Goal: Information Seeking & Learning: Find specific fact

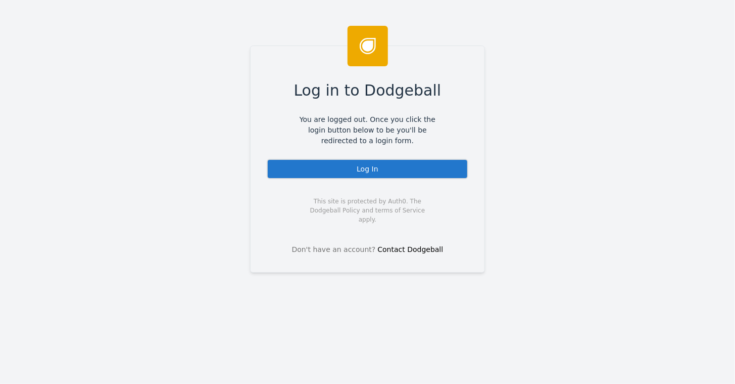
click at [352, 173] on div "Log In" at bounding box center [368, 169] width 202 height 20
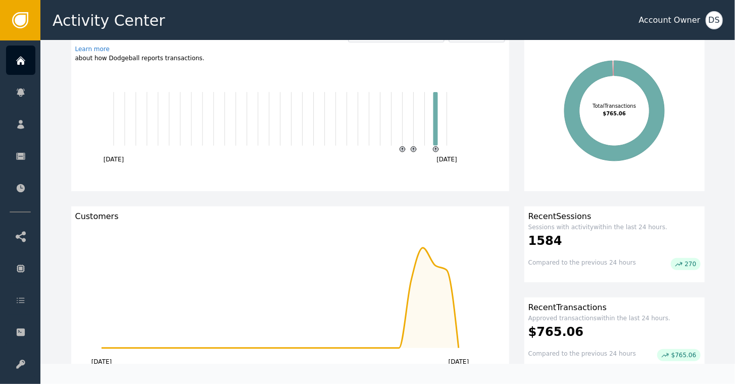
scroll to position [101, 0]
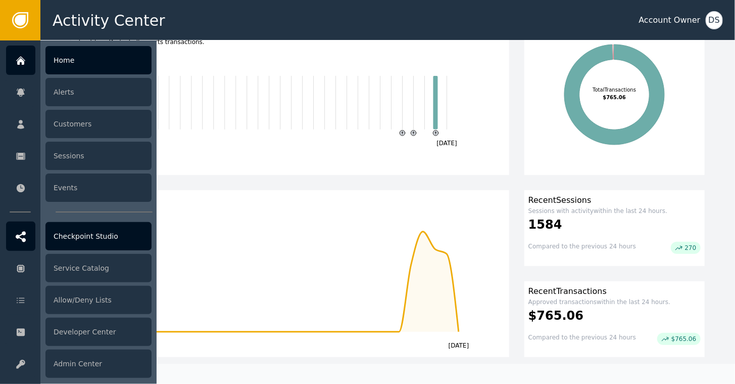
click at [103, 239] on div "Checkpoint Studio" at bounding box center [98, 236] width 106 height 28
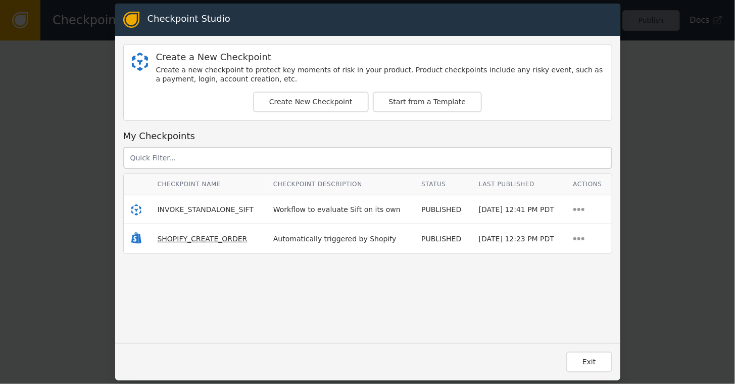
click at [174, 238] on span "SHOPIFY_CREATE_ORDER" at bounding box center [203, 239] width 90 height 8
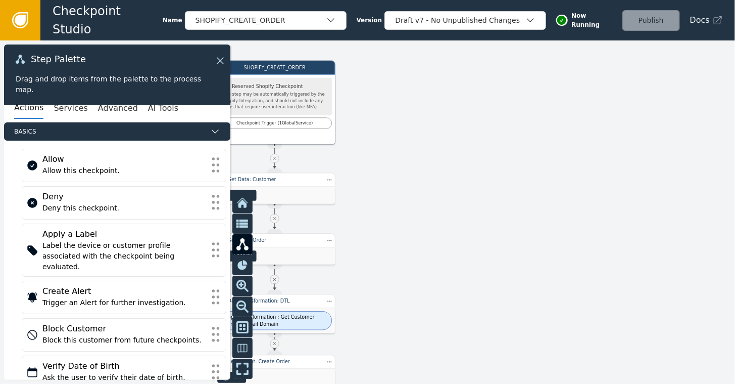
click at [18, 15] on icon at bounding box center [20, 20] width 11 height 11
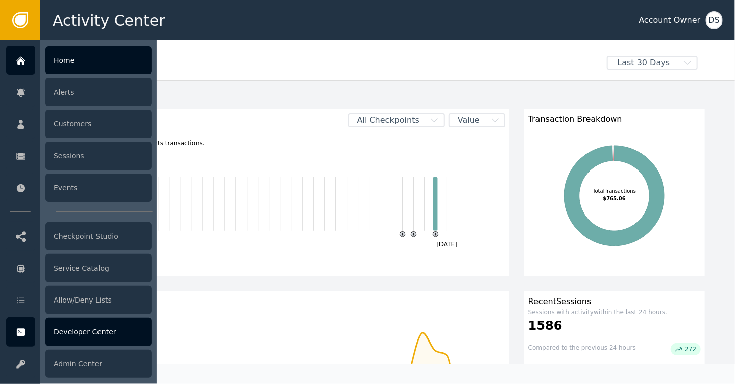
click at [78, 334] on div "Developer Center" at bounding box center [98, 331] width 106 height 28
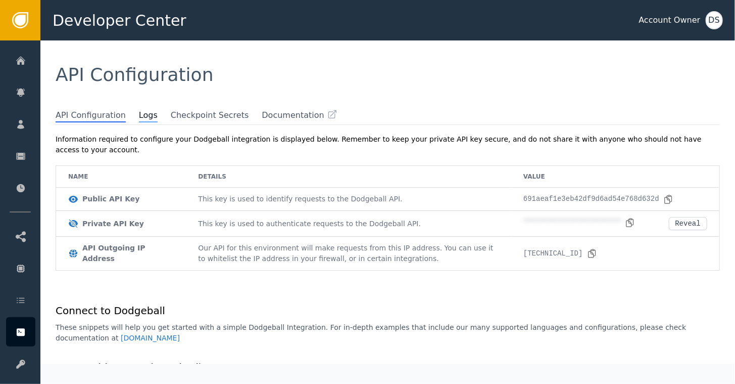
click at [139, 109] on span "Logs" at bounding box center [148, 115] width 19 height 13
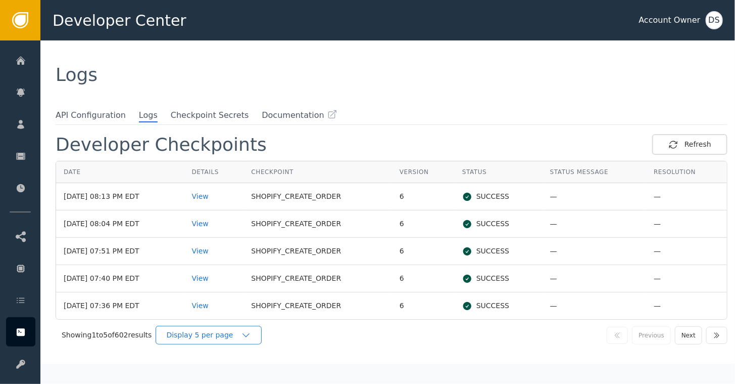
click at [244, 335] on icon "button" at bounding box center [246, 335] width 10 height 10
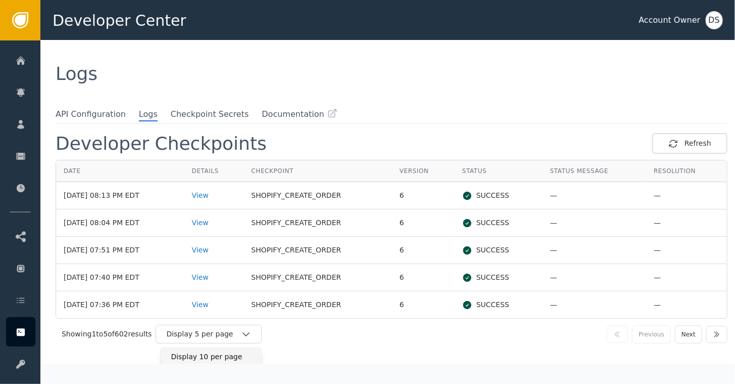
click at [209, 355] on div "Display 10 per page" at bounding box center [211, 356] width 81 height 11
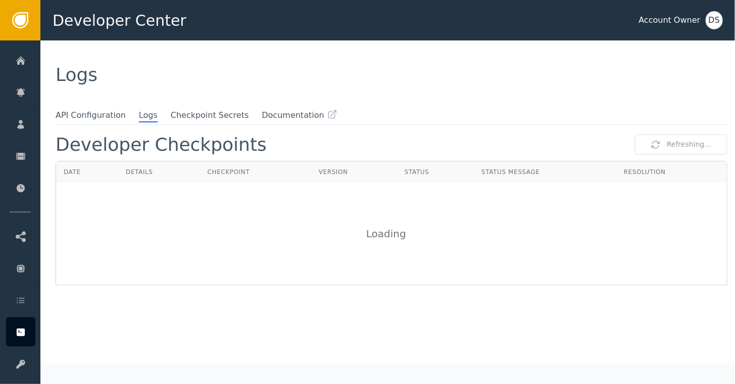
scroll to position [0, 0]
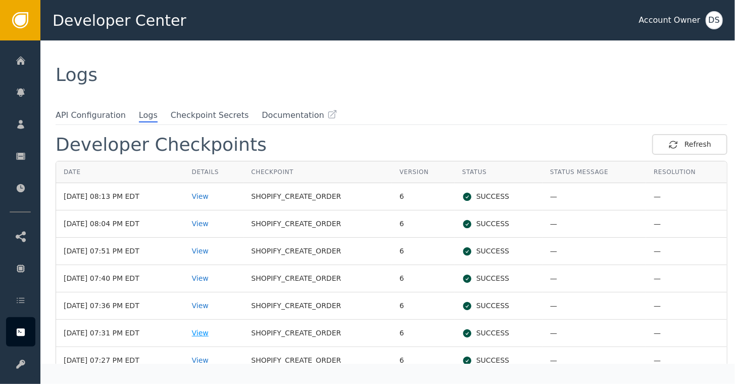
click at [213, 334] on div "View" at bounding box center [214, 332] width 44 height 11
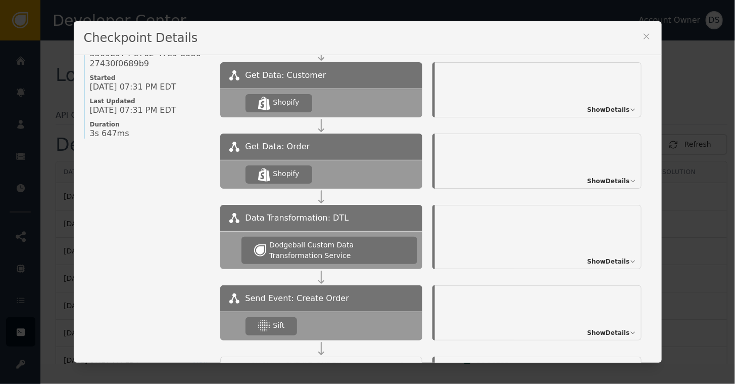
scroll to position [90, 0]
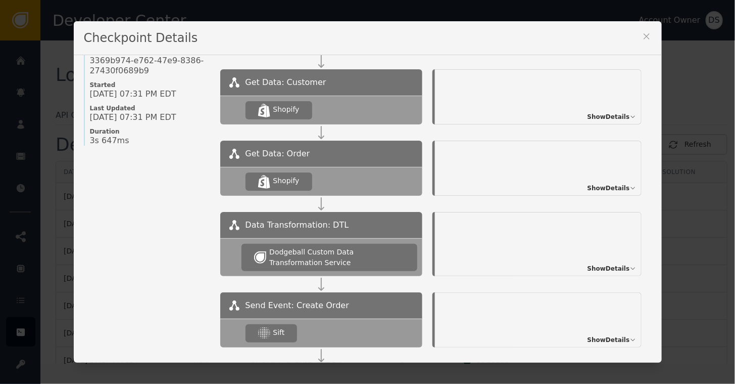
click at [642, 38] on icon at bounding box center [647, 36] width 10 height 10
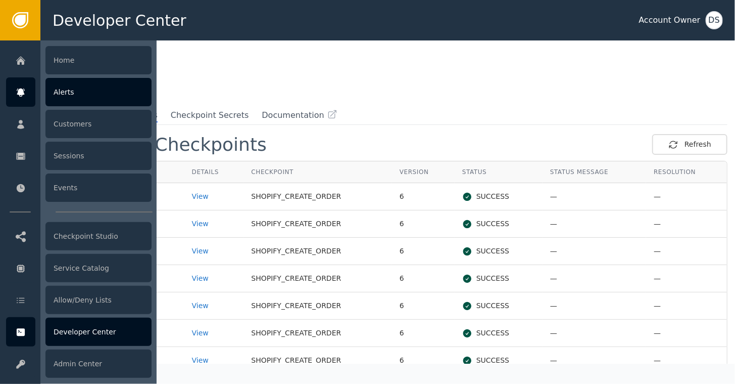
click at [70, 85] on div "Alerts" at bounding box center [98, 92] width 106 height 28
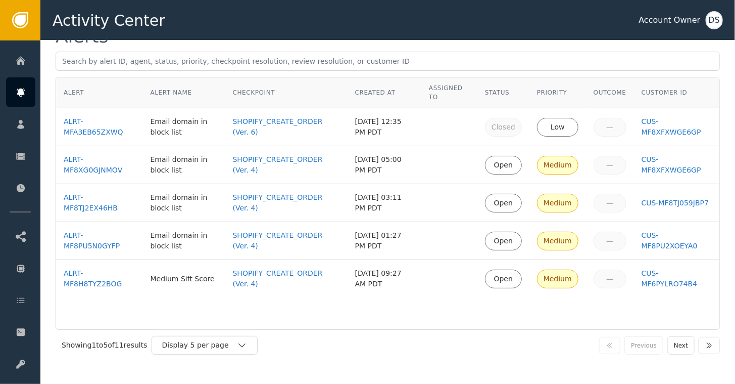
scroll to position [39, 0]
click at [107, 275] on div "ALRT-MF8H8TYZ2BOG" at bounding box center [100, 277] width 72 height 21
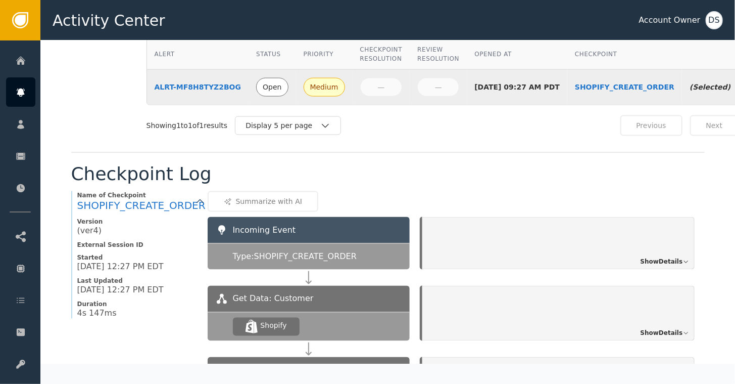
scroll to position [708, 0]
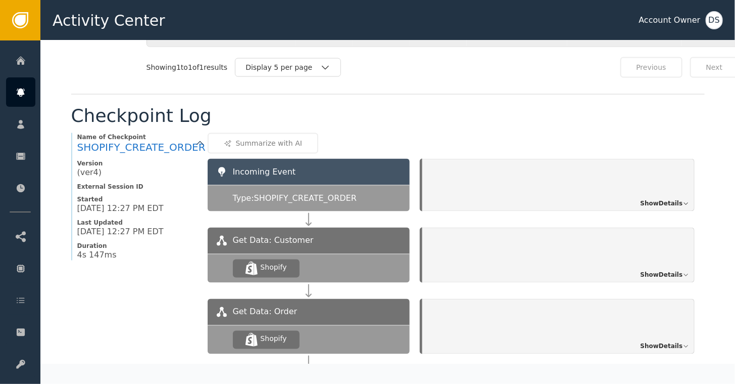
click at [662, 199] on span "Show Details" at bounding box center [662, 203] width 42 height 9
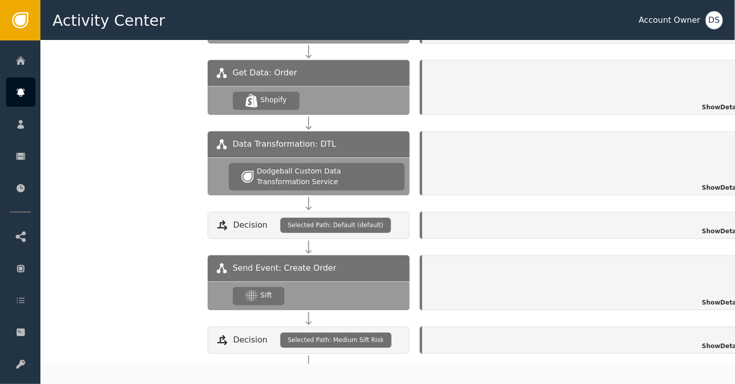
scroll to position [1187, 0]
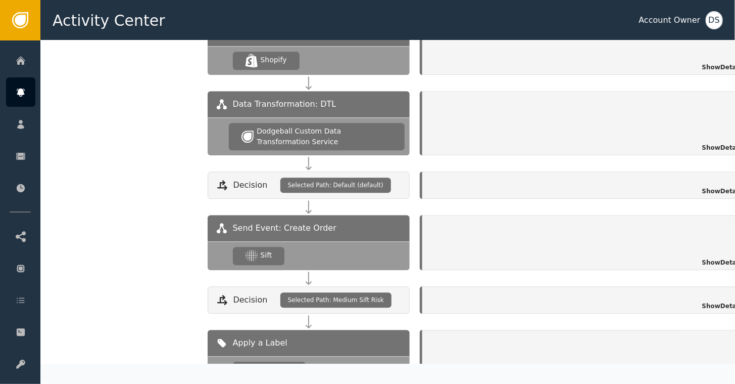
click at [712, 258] on span "Show Details" at bounding box center [723, 262] width 42 height 9
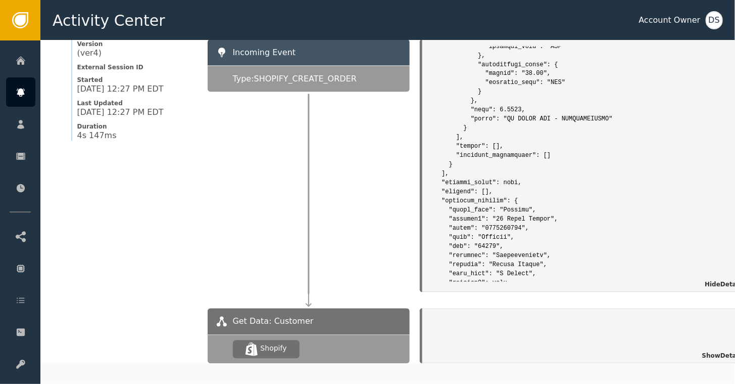
scroll to position [831, 0]
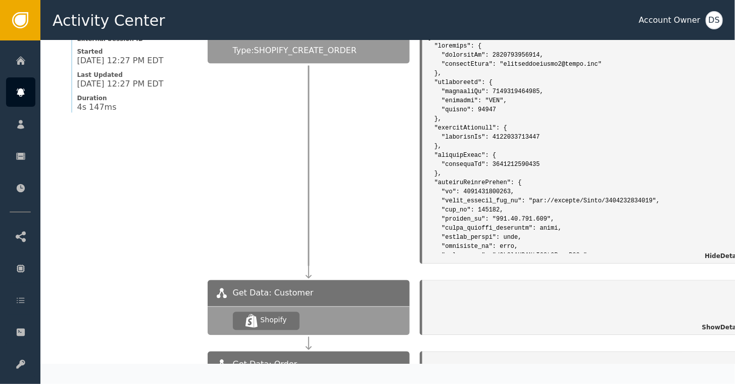
scroll to position [881, 0]
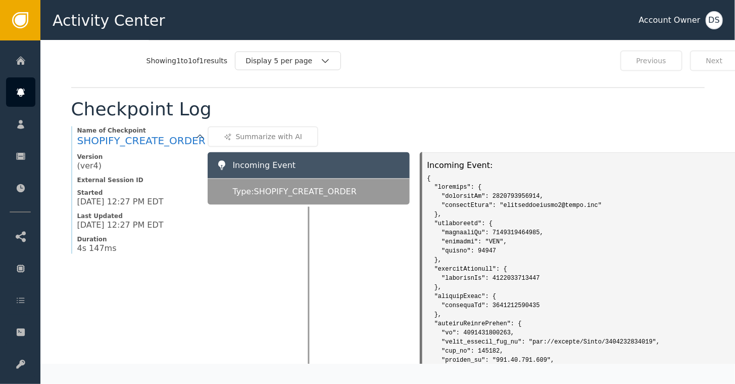
scroll to position [679, 0]
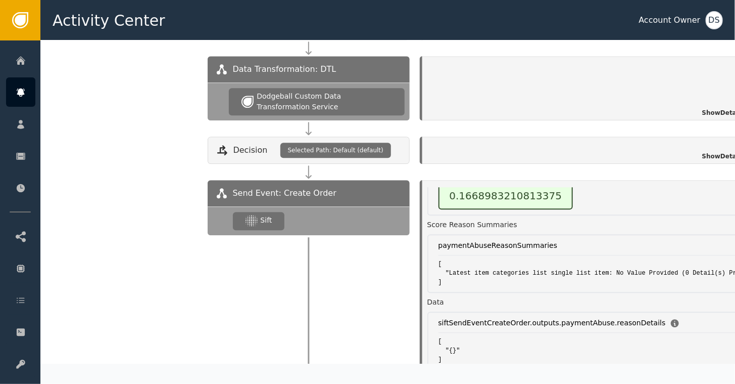
scroll to position [1235, 0]
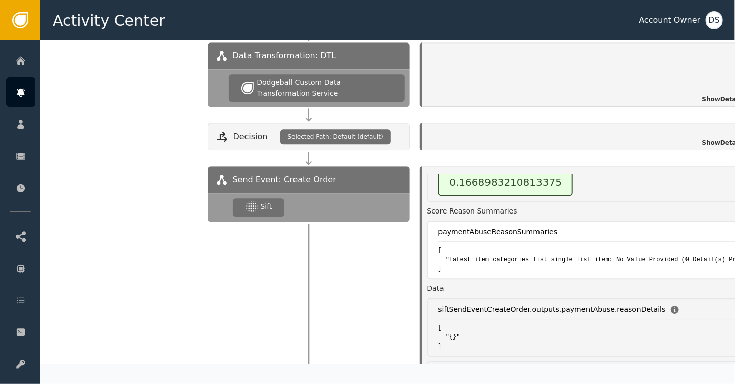
click at [524, 225] on div "paymentAbuseReasonSummaries [ "Latest item categories list single list item: No…" at bounding box center [589, 249] width 323 height 59
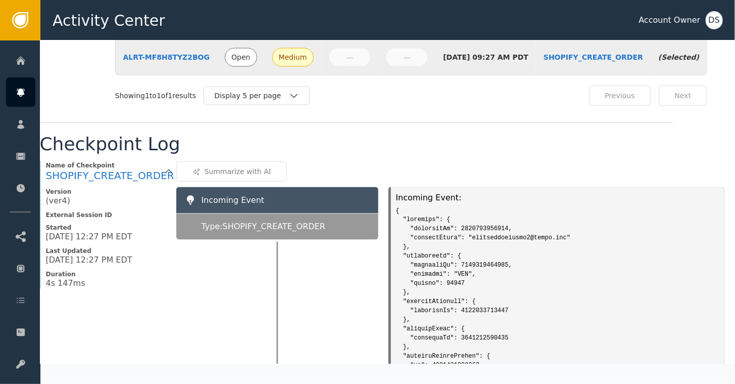
scroll to position [0, 0]
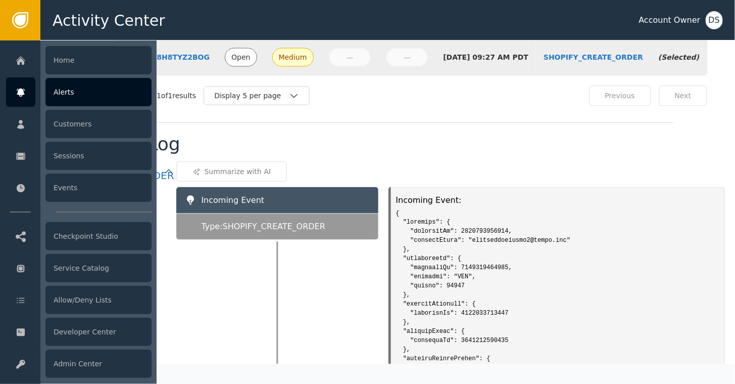
click at [69, 97] on div "Alerts" at bounding box center [98, 92] width 106 height 28
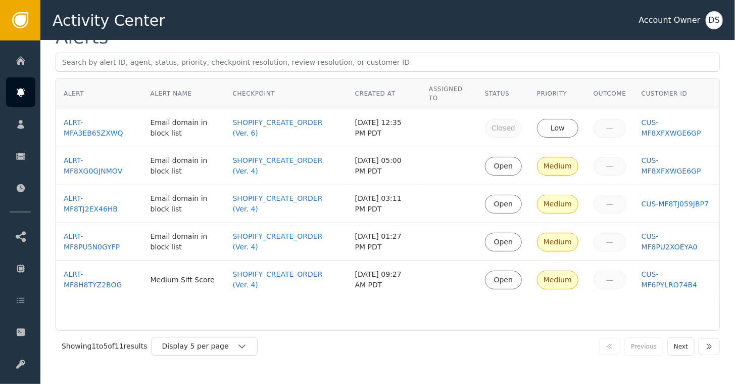
scroll to position [39, 0]
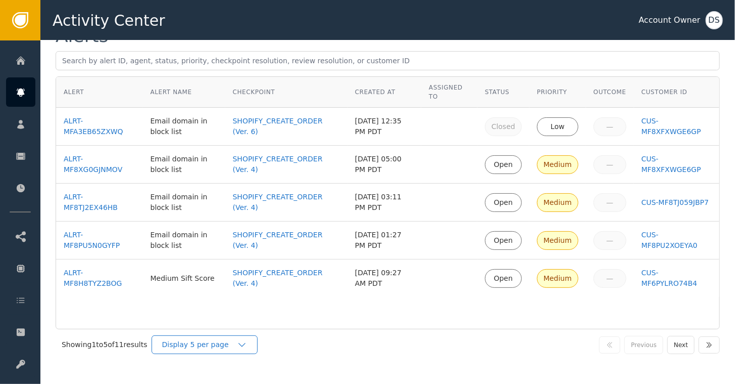
click at [248, 348] on div "Display 5 per page" at bounding box center [205, 344] width 106 height 19
click at [218, 366] on div "Display 10 per page" at bounding box center [207, 367] width 81 height 11
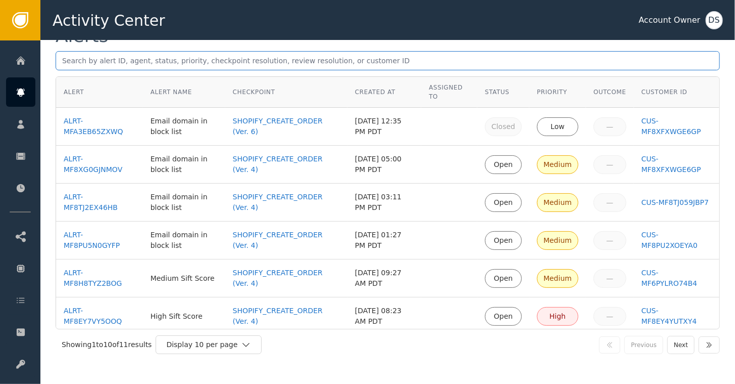
click at [366, 59] on input "text" at bounding box center [388, 60] width 665 height 19
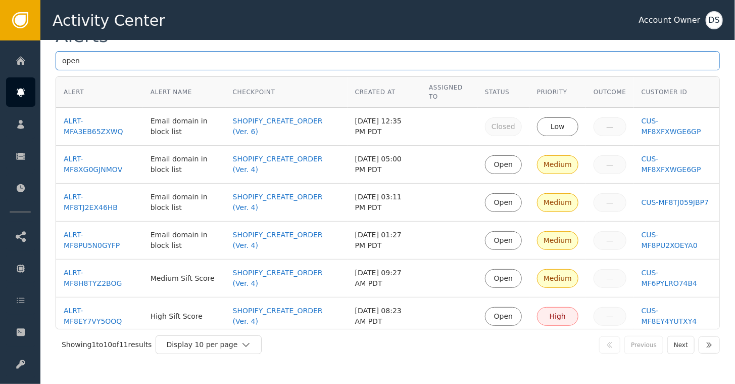
type input "open"
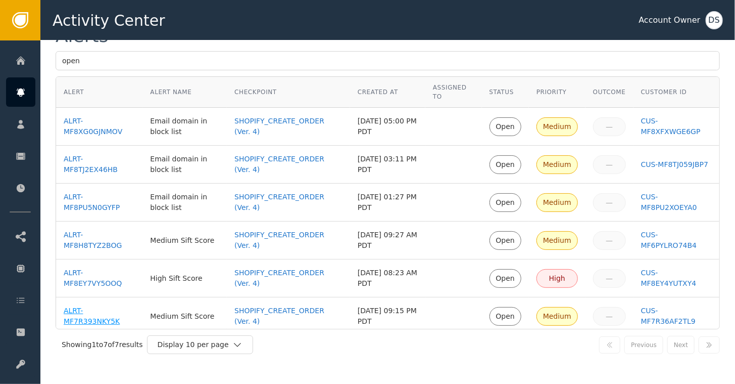
click at [88, 313] on div "ALRT-MF7R393NKY5K" at bounding box center [99, 315] width 71 height 21
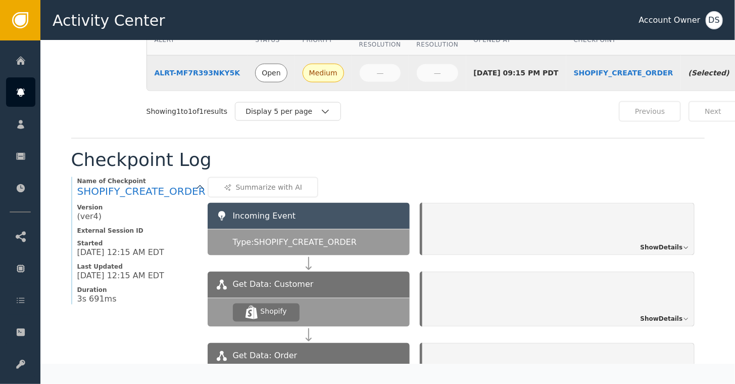
scroll to position [698, 0]
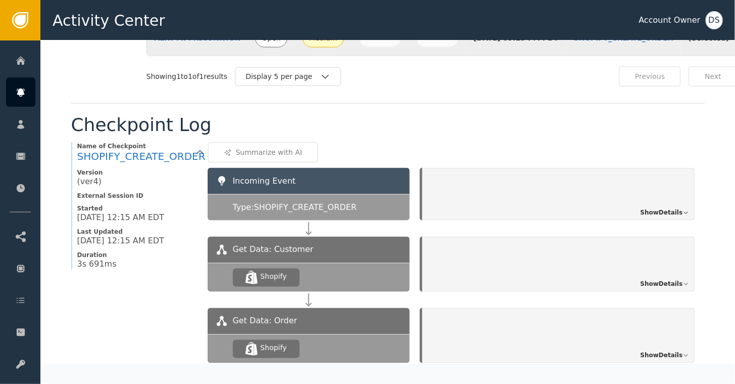
click at [672, 208] on span "Show Details" at bounding box center [662, 212] width 42 height 9
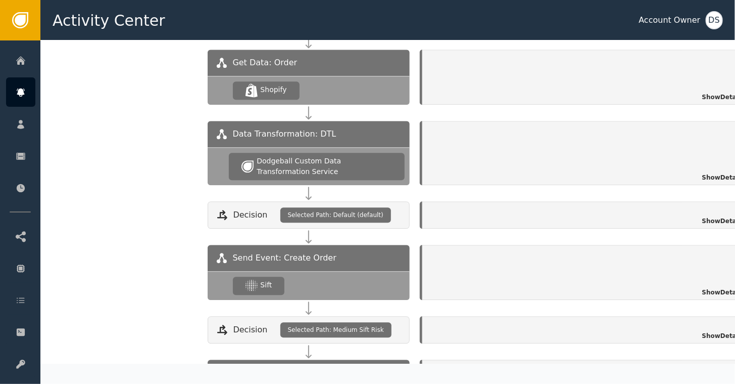
scroll to position [1189, 0]
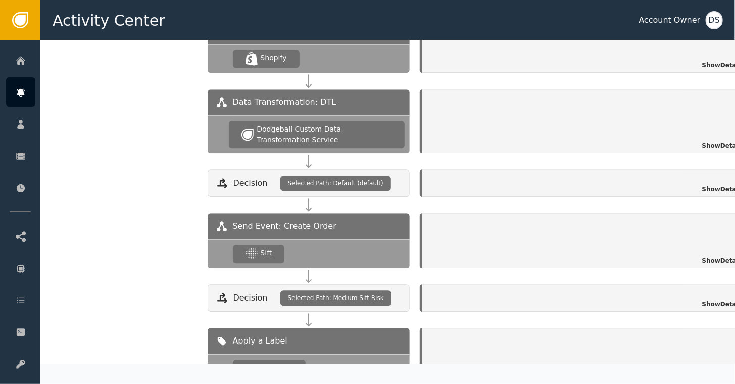
click at [712, 256] on span "Show Details" at bounding box center [723, 260] width 42 height 9
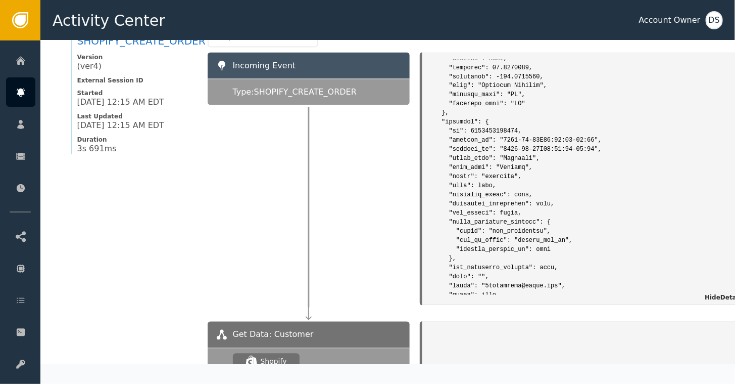
scroll to position [633, 0]
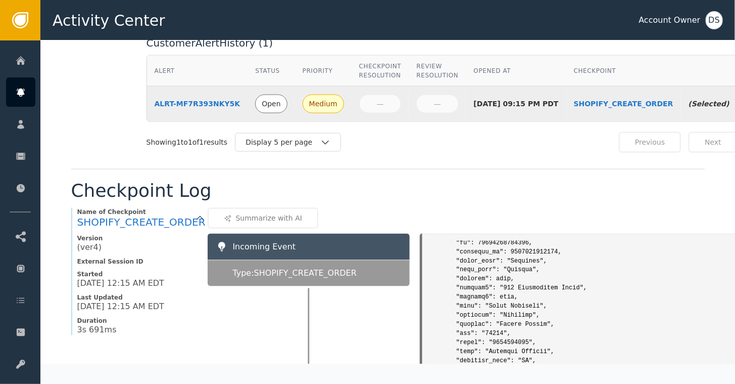
scroll to position [2729, 0]
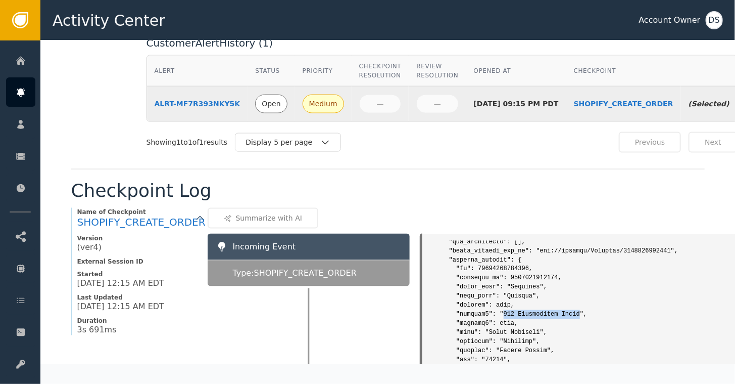
drag, startPoint x: 494, startPoint y: 296, endPoint x: 563, endPoint y: 298, distance: 69.3
click at [563, 298] on pre at bounding box center [589, 218] width 323 height 5388
copy pre "756 Continental Court"
click at [531, 268] on pre at bounding box center [589, 218] width 323 height 5388
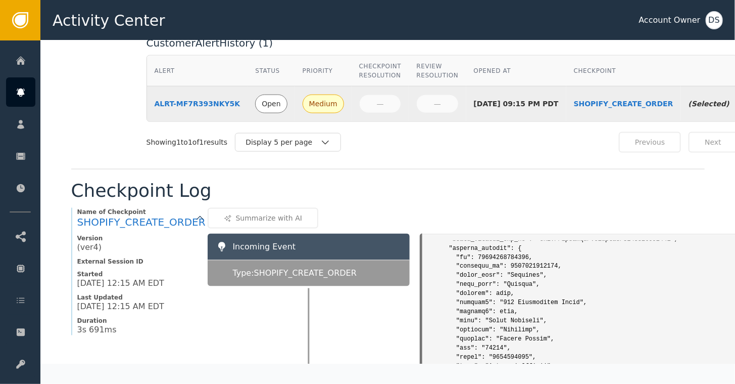
scroll to position [2780, 0]
